Goal: Find contact information: Obtain details needed to contact an individual or organization

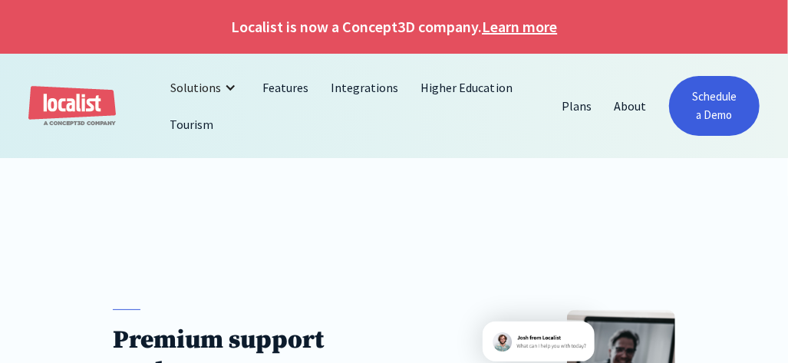
scroll to position [212, 0]
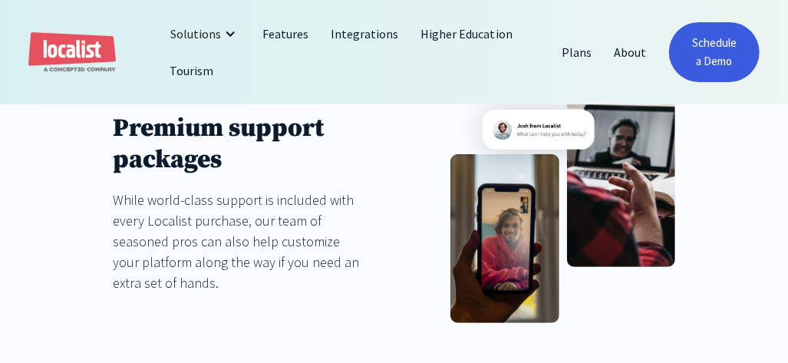
click at [694, 309] on button "Decline" at bounding box center [679, 311] width 110 height 33
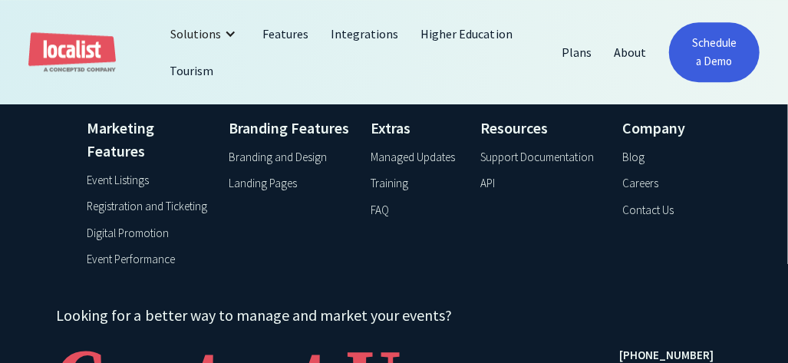
scroll to position [1875, 0]
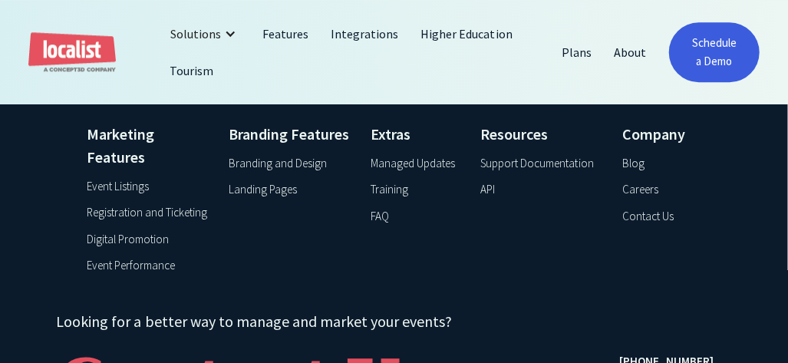
click at [527, 173] on div "Support Documentation" at bounding box center [536, 164] width 113 height 18
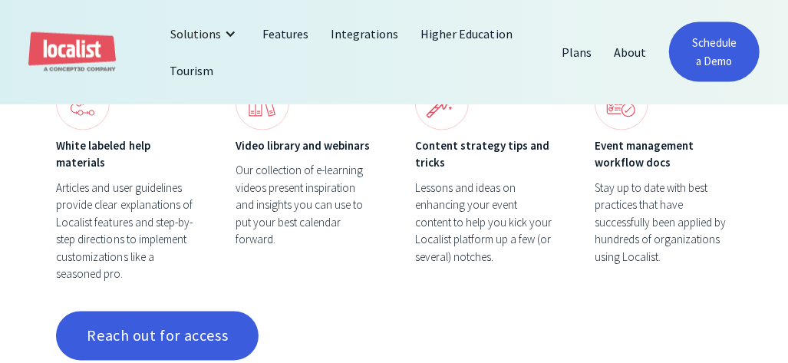
scroll to position [1081, 0]
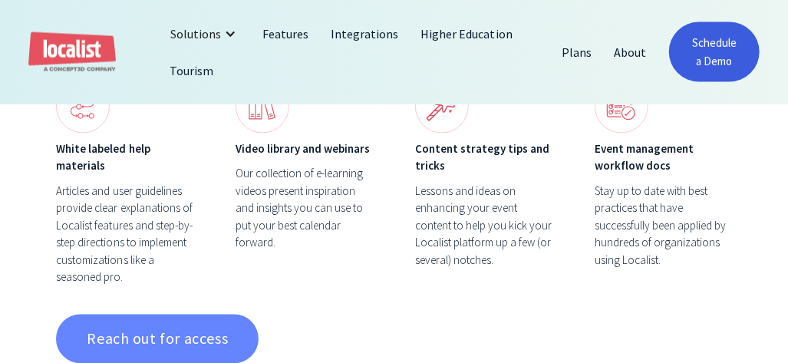
click at [180, 321] on link "Reach out for access" at bounding box center [157, 339] width 203 height 49
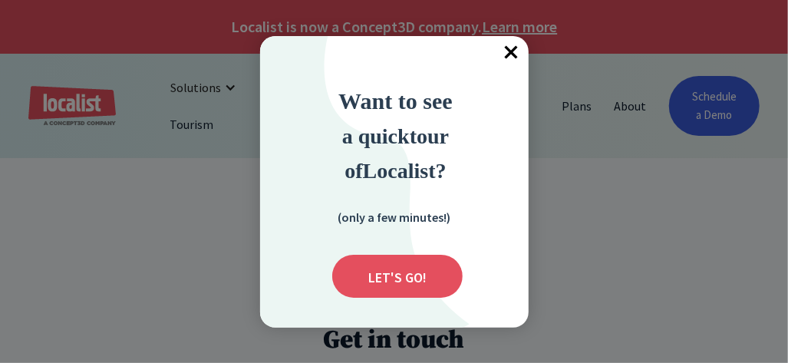
click at [511, 51] on span "×" at bounding box center [512, 53] width 34 height 34
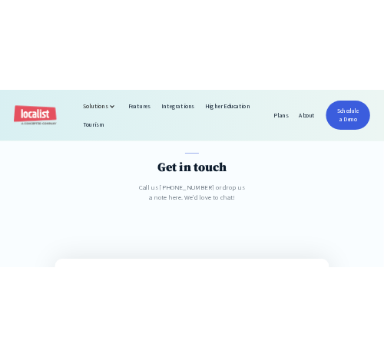
scroll to position [188, 0]
